Goal: Find specific page/section: Find specific page/section

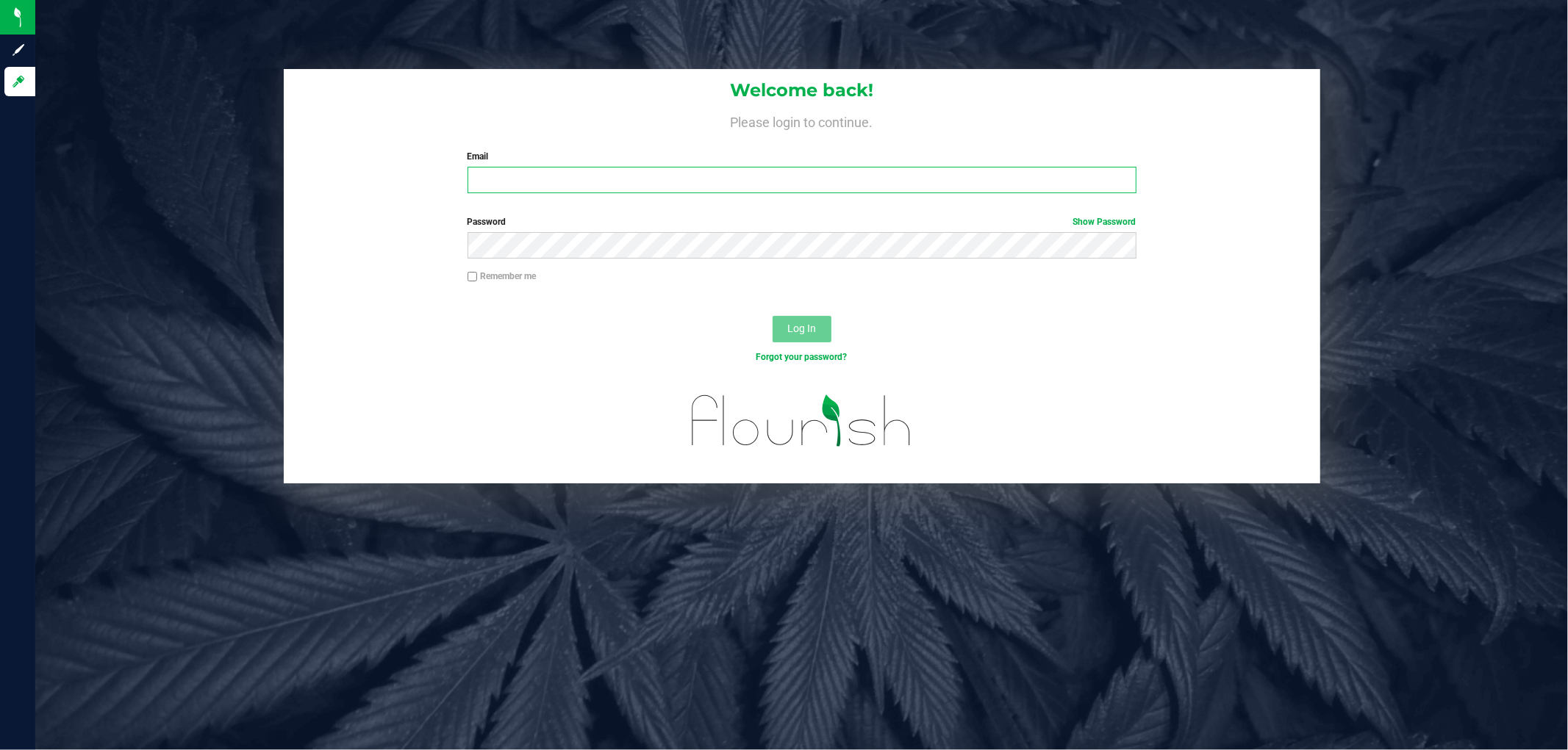
click at [584, 179] on input "Email" at bounding box center [802, 179] width 669 height 26
type input "[EMAIL_ADDRESS][DOMAIN_NAME]"
click at [772, 316] on button "Log In" at bounding box center [802, 329] width 59 height 26
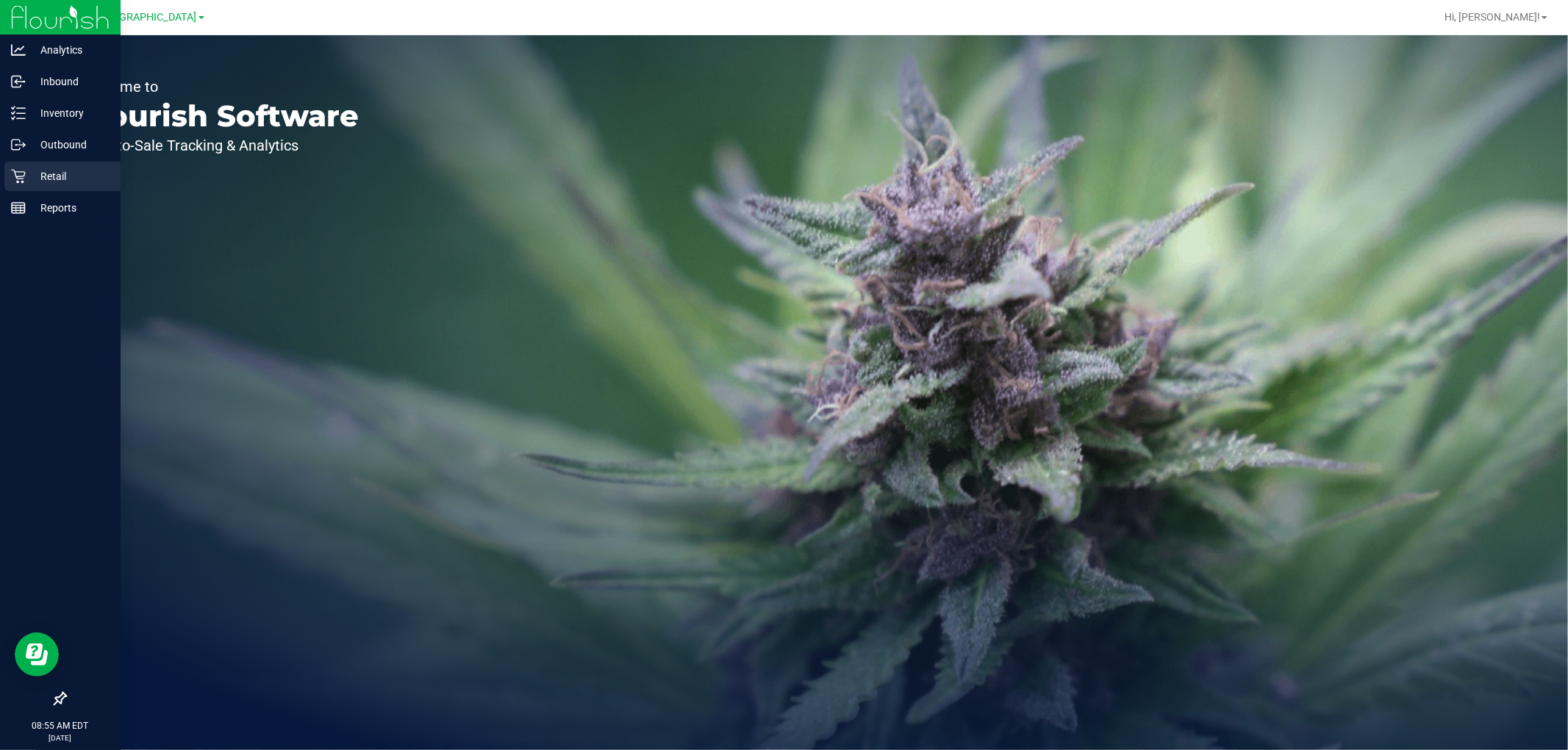
click at [52, 169] on p "Retail" at bounding box center [69, 176] width 88 height 17
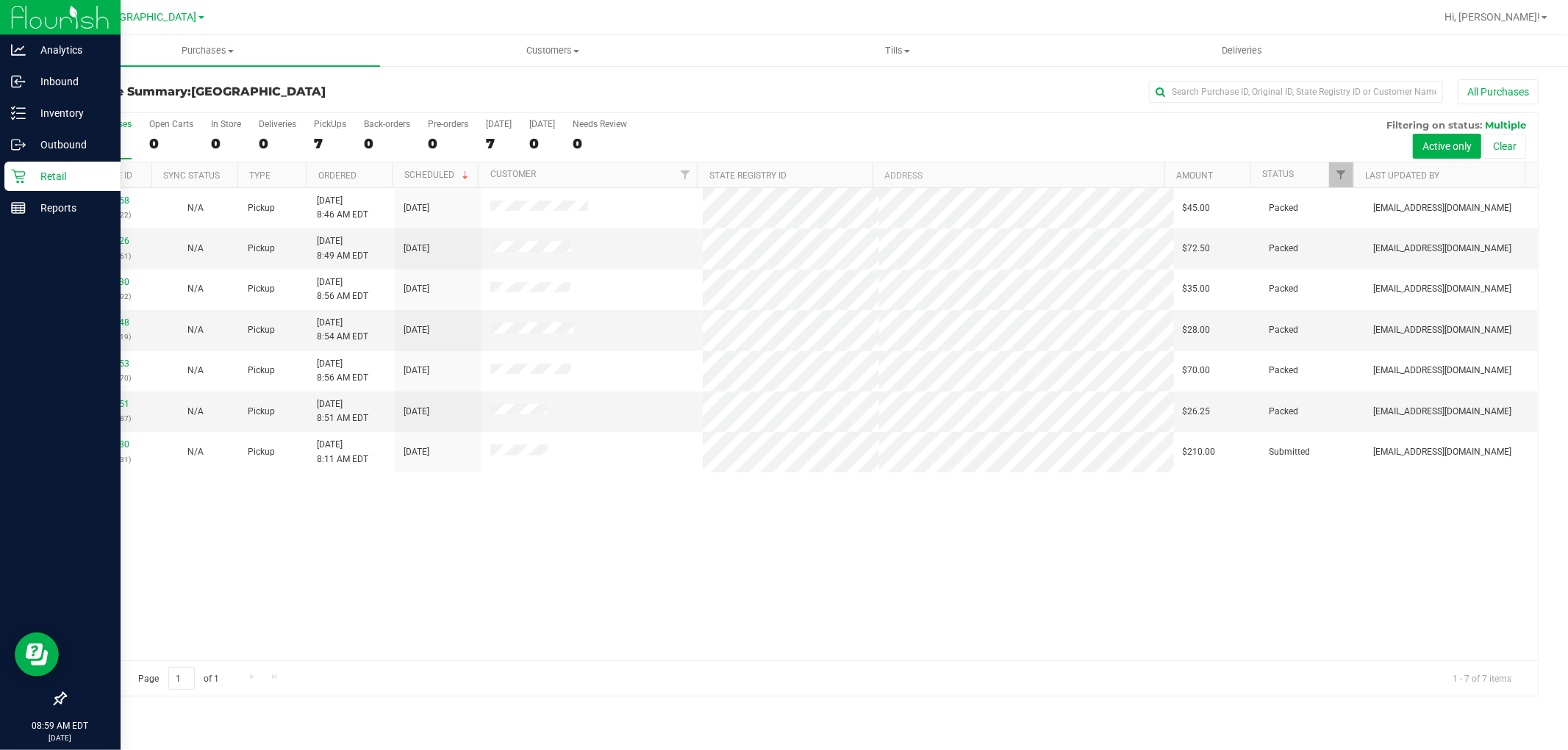
click at [71, 180] on p "Retail" at bounding box center [69, 176] width 88 height 17
click at [71, 183] on p "Retail" at bounding box center [69, 176] width 88 height 17
